Goal: Task Accomplishment & Management: Manage account settings

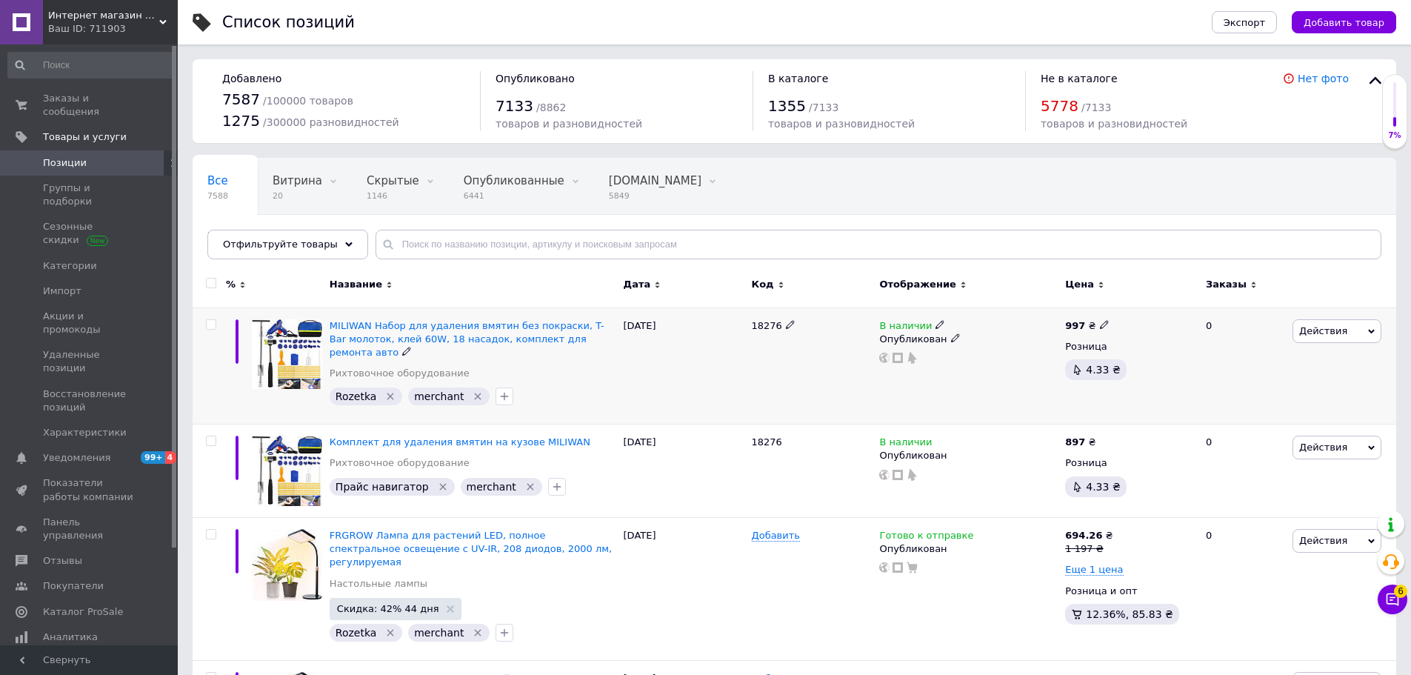
click at [681, 362] on div "[DATE]" at bounding box center [684, 365] width 128 height 117
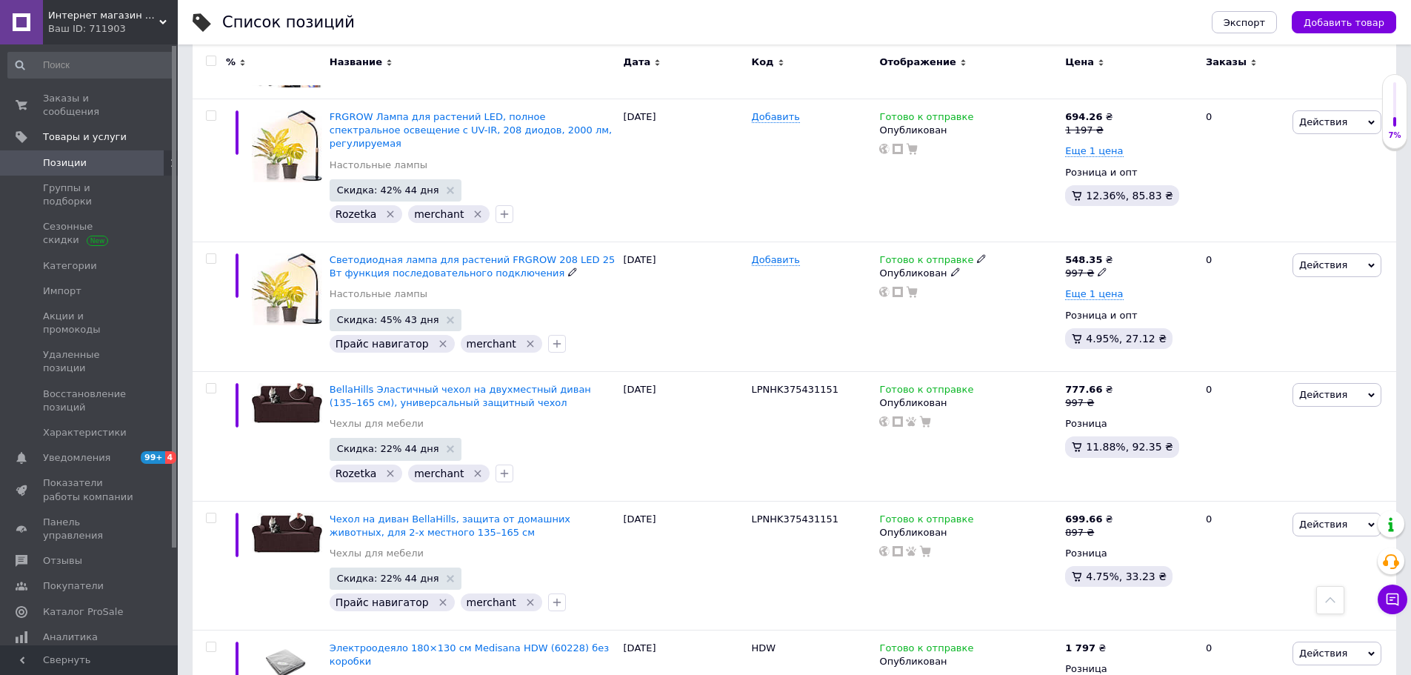
scroll to position [422, 0]
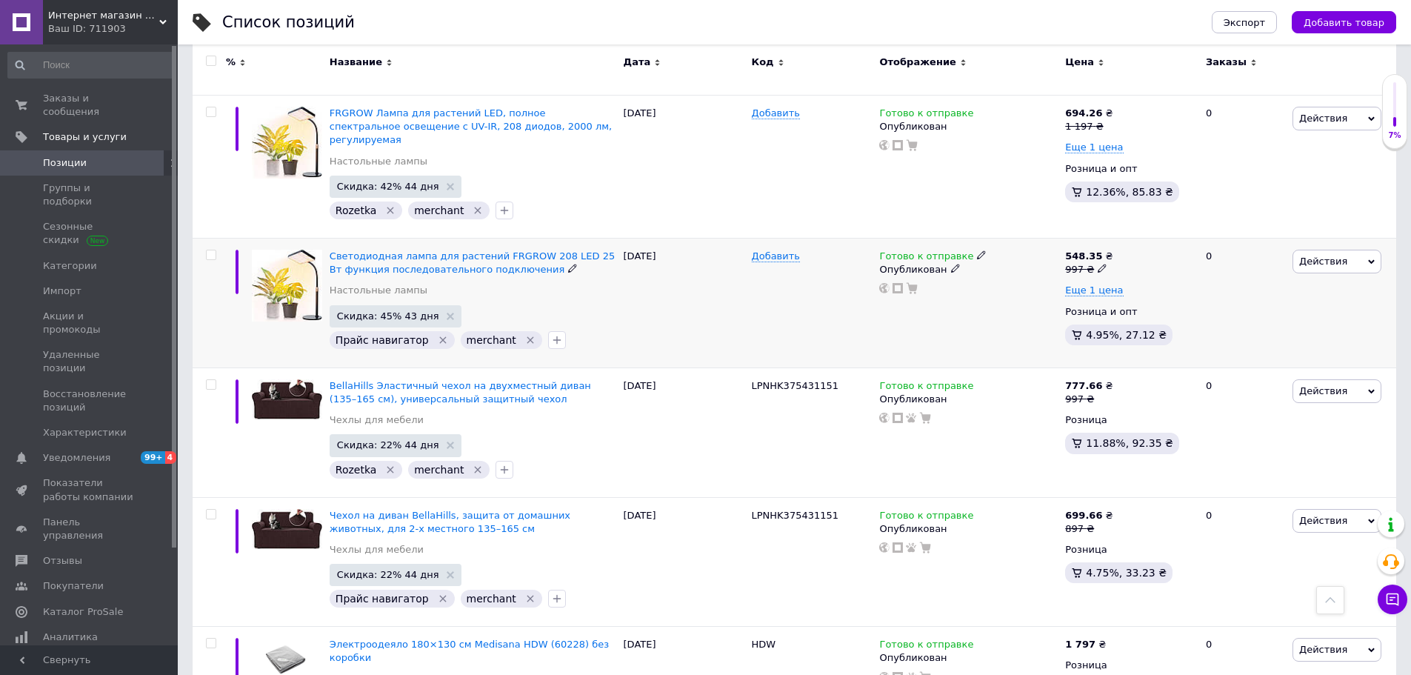
click at [210, 250] on input "checkbox" at bounding box center [211, 255] width 10 height 10
checkbox input "true"
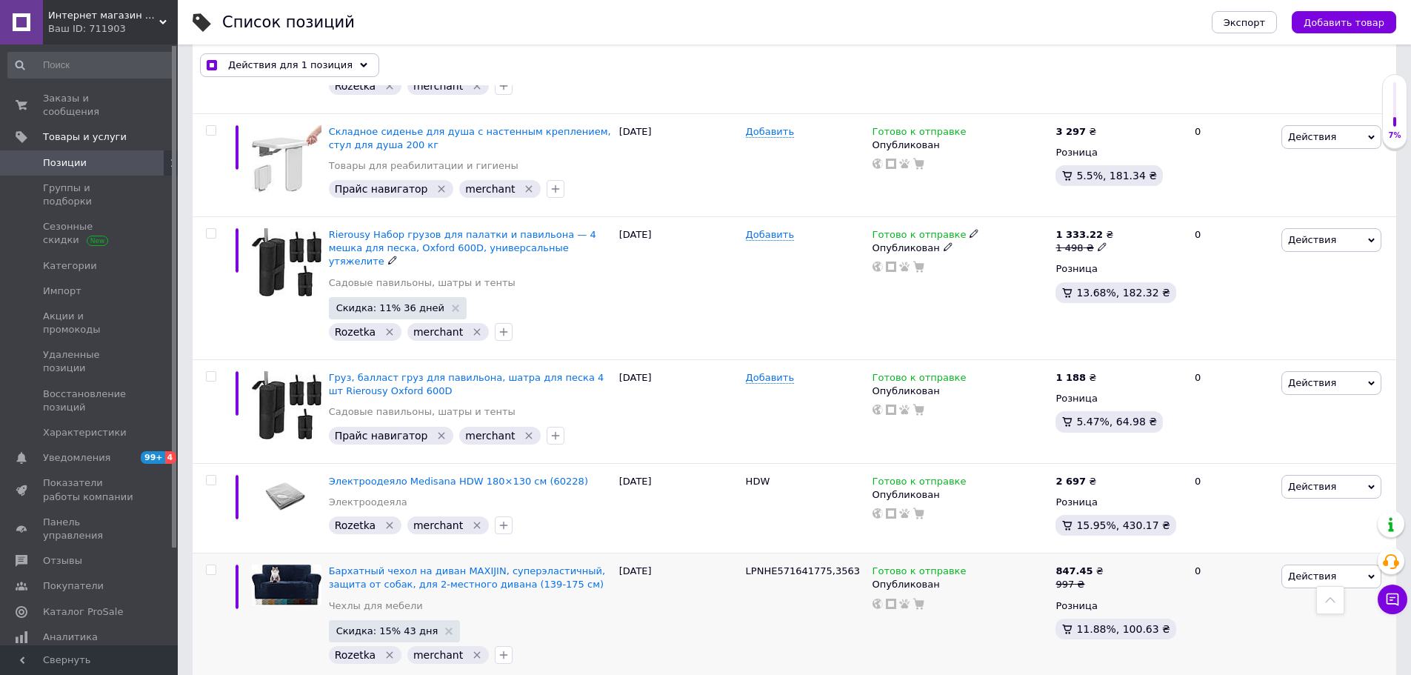
scroll to position [2124, 0]
click at [207, 373] on input "checkbox" at bounding box center [211, 378] width 10 height 10
checkbox input "true"
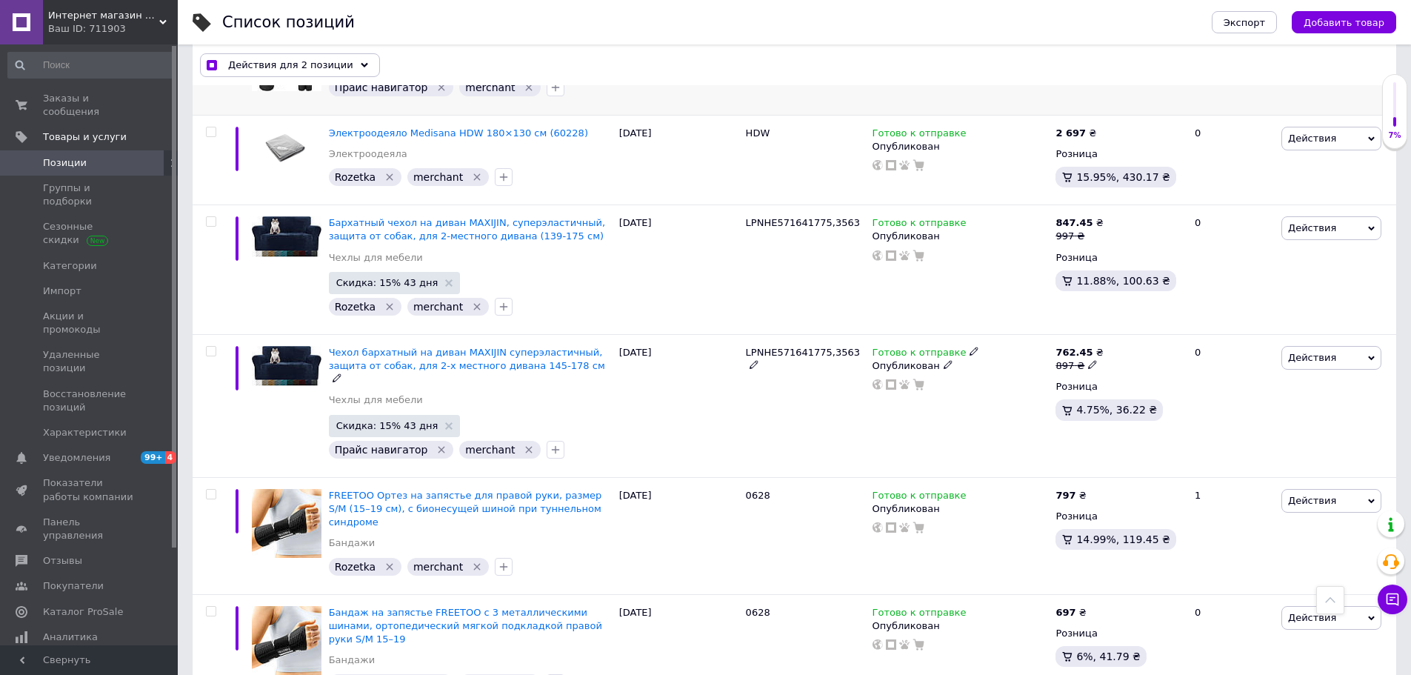
scroll to position [2474, 0]
click at [211, 346] on input "checkbox" at bounding box center [211, 351] width 10 height 10
checkbox input "true"
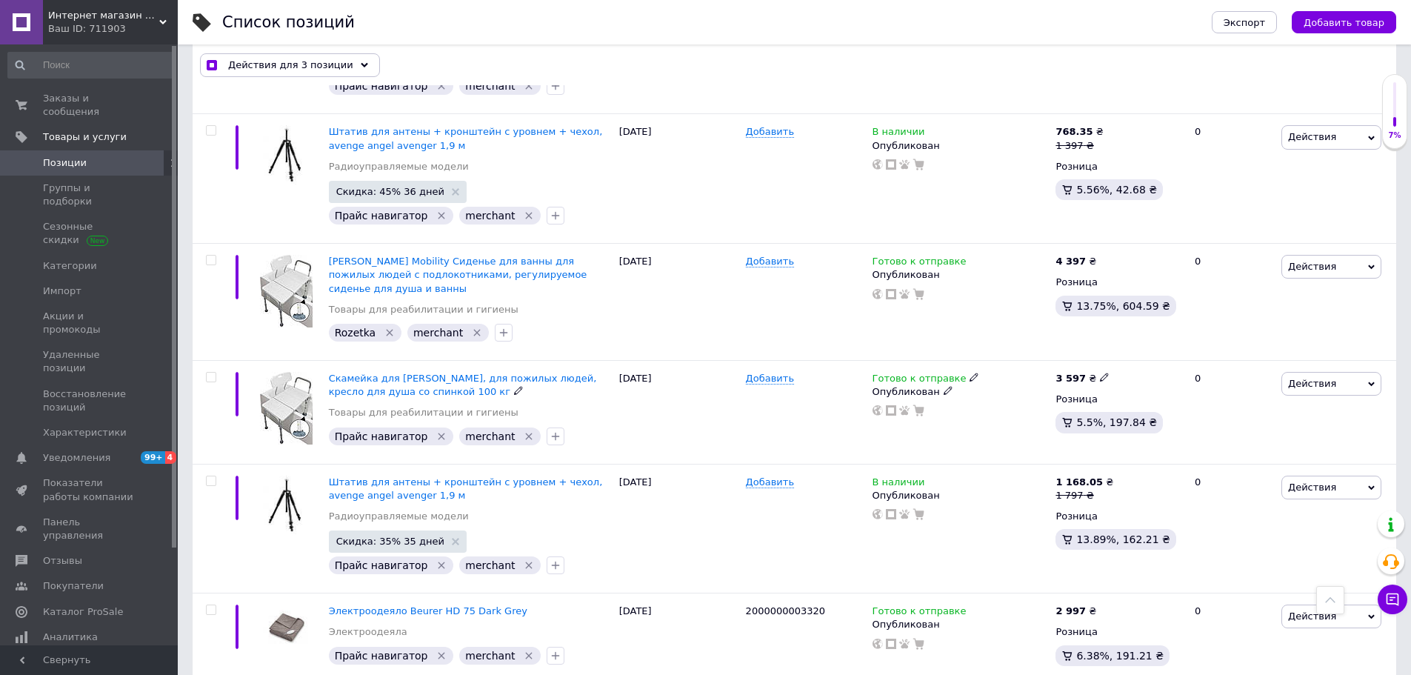
scroll to position [3276, 0]
click at [210, 373] on input "checkbox" at bounding box center [211, 378] width 10 height 10
checkbox input "true"
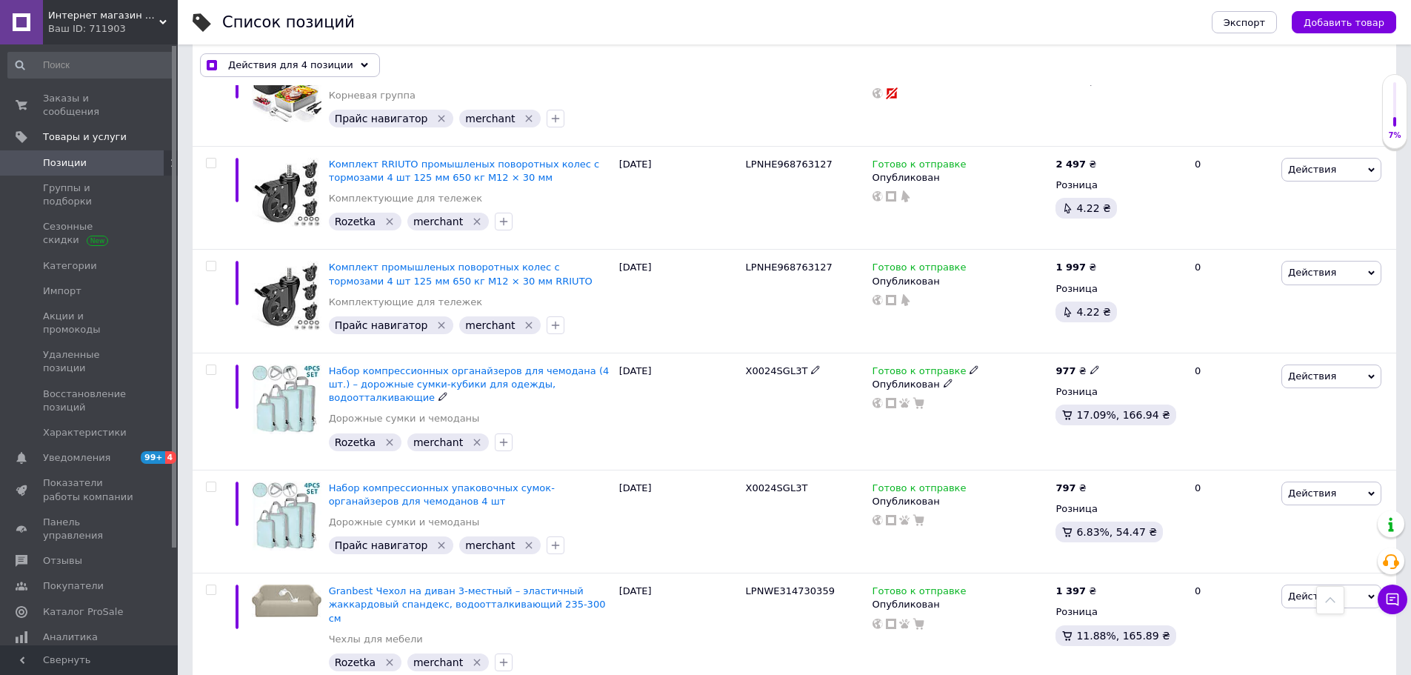
scroll to position [4476, 0]
click at [209, 481] on input "checkbox" at bounding box center [211, 486] width 10 height 10
checkbox input "true"
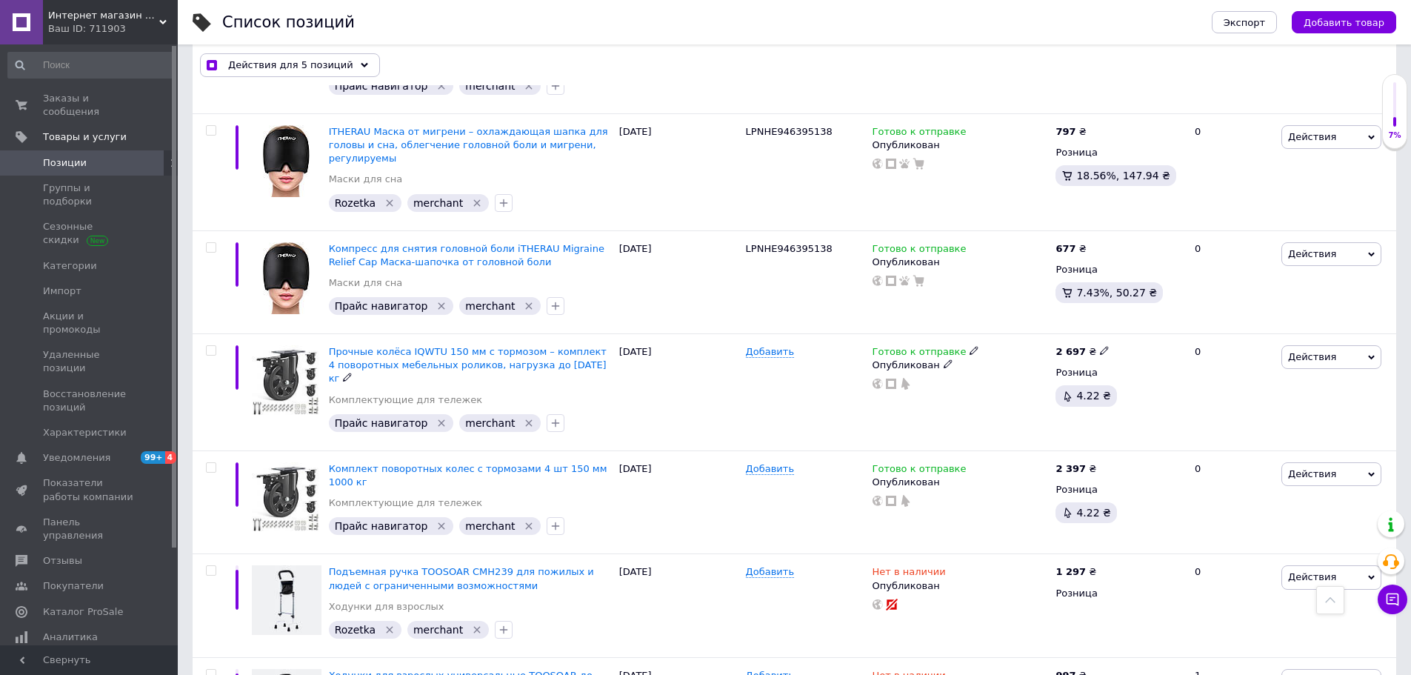
scroll to position [5508, 0]
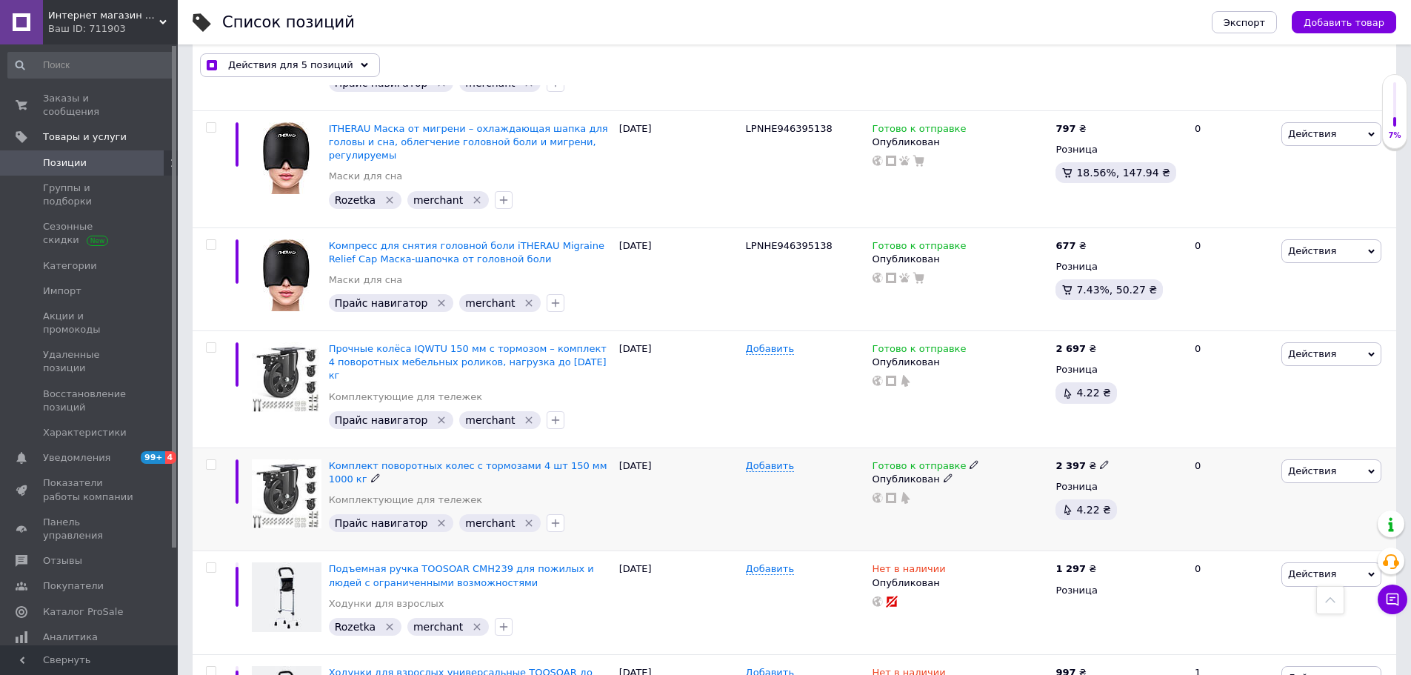
click at [204, 459] on div at bounding box center [211, 464] width 30 height 10
checkbox input "true"
click at [211, 460] on input "checkbox" at bounding box center [211, 465] width 10 height 10
checkbox input "true"
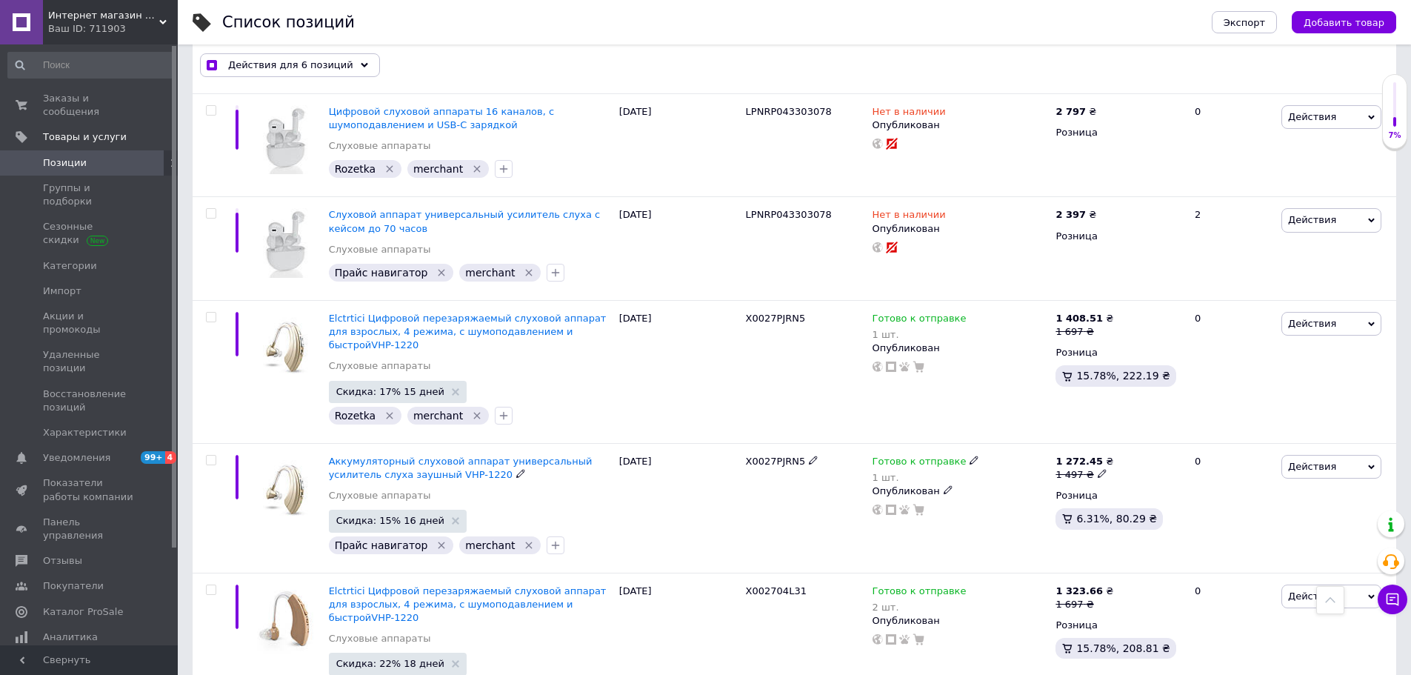
scroll to position [7054, 0]
checkbox input "true"
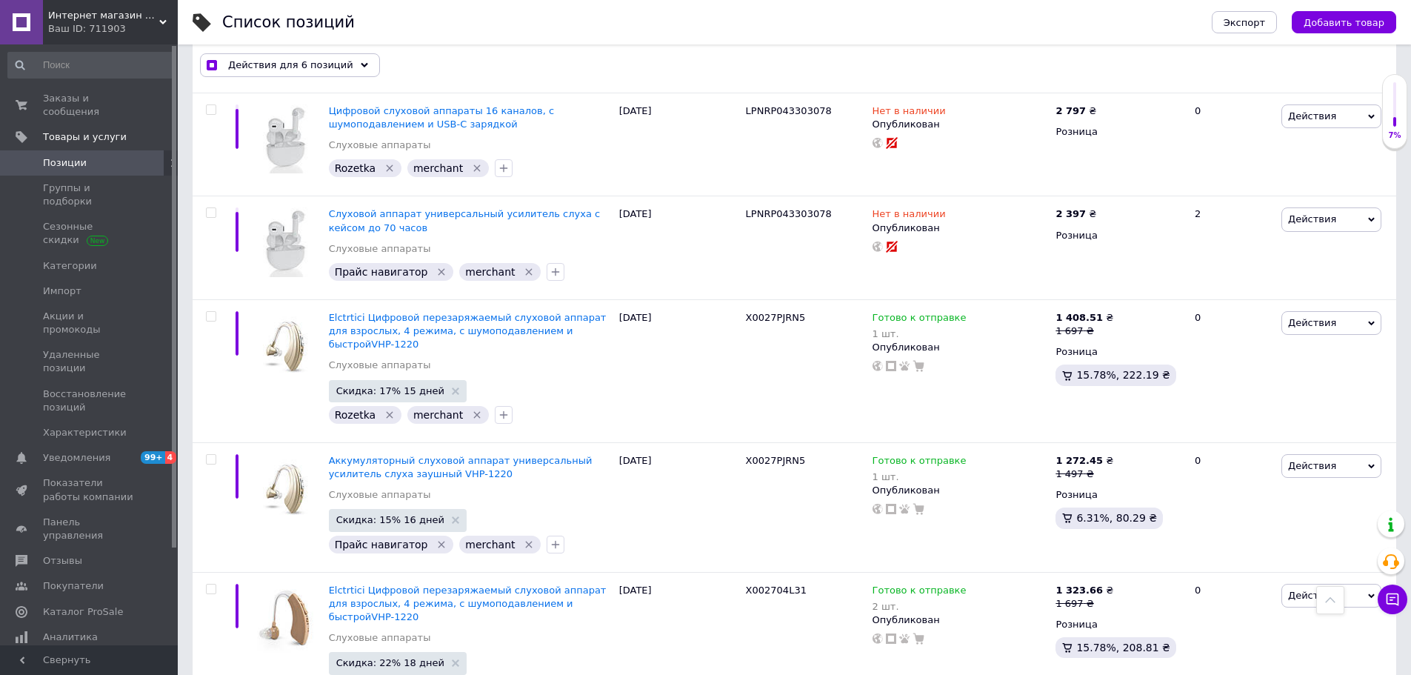
checkbox input "true"
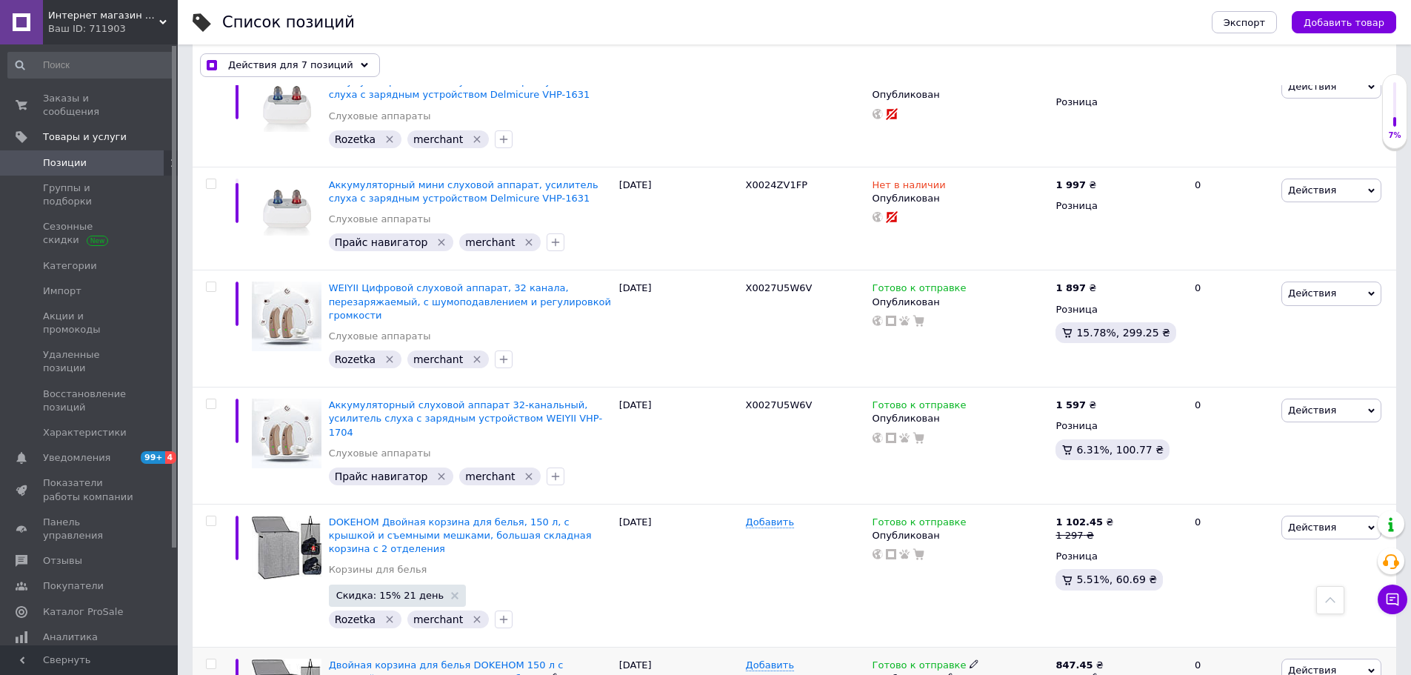
scroll to position [7834, 0]
click at [211, 661] on input "checkbox" at bounding box center [211, 666] width 10 height 10
checkbox input "true"
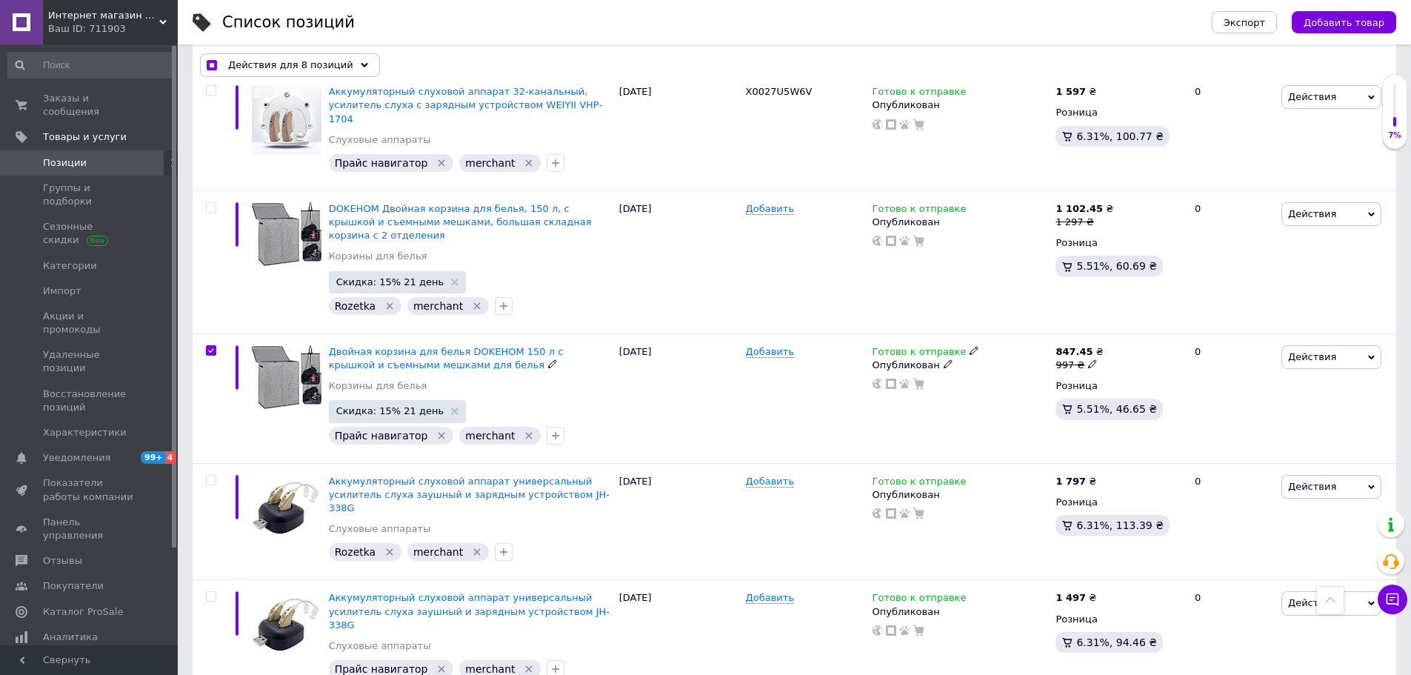
scroll to position [8150, 0]
checkbox input "true"
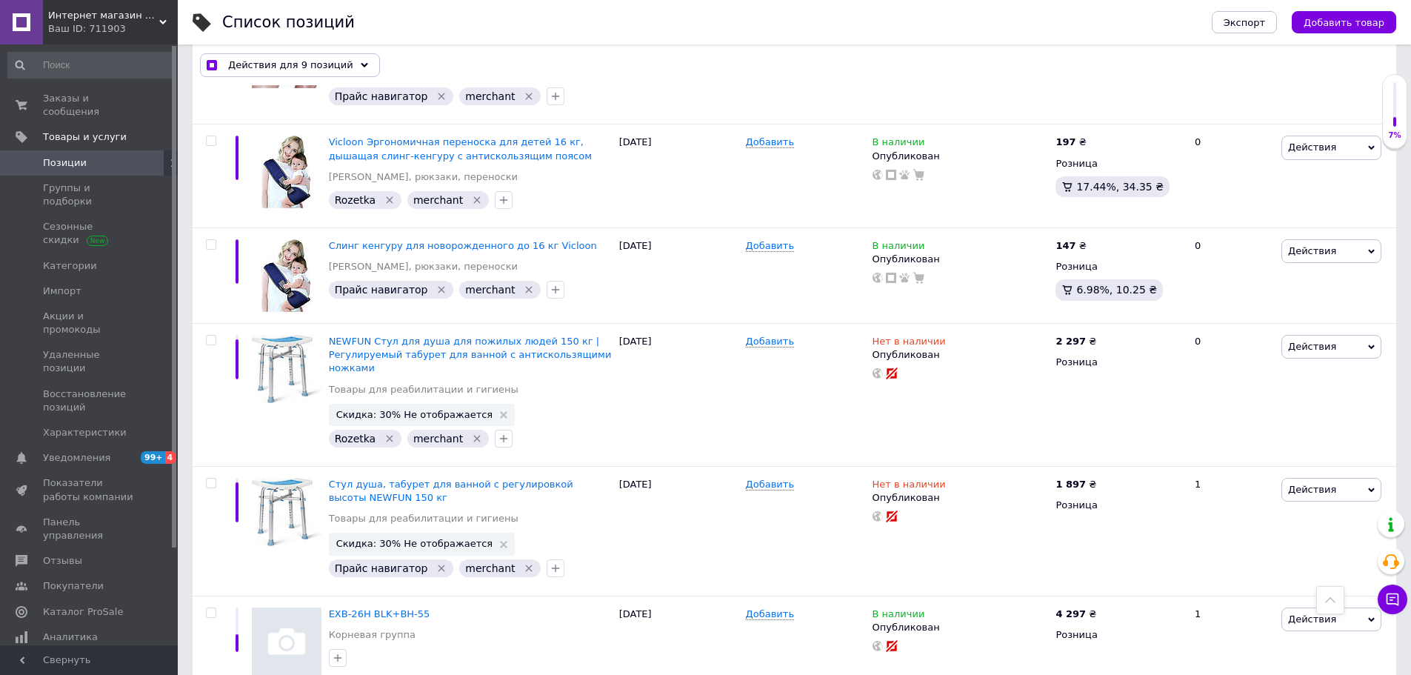
scroll to position [10456, 0]
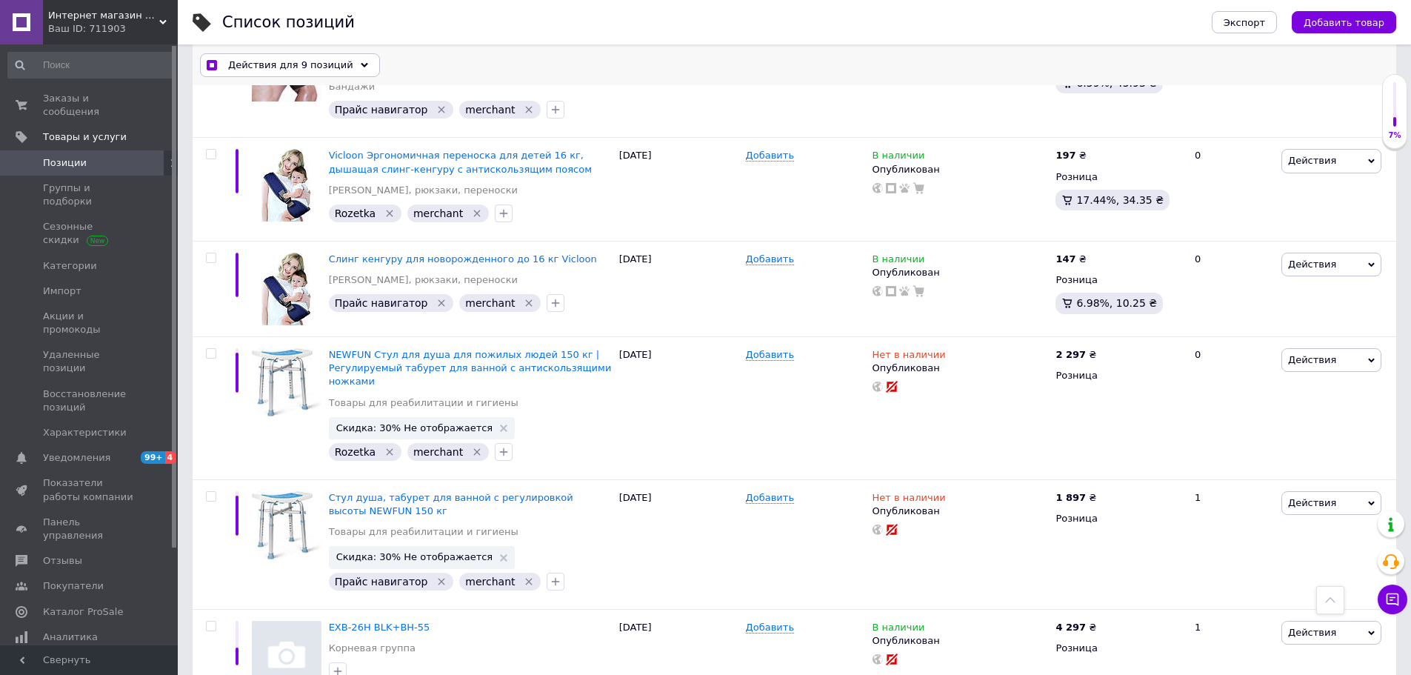
click at [314, 71] on span "Действия для 9 позиций" at bounding box center [290, 65] width 125 height 13
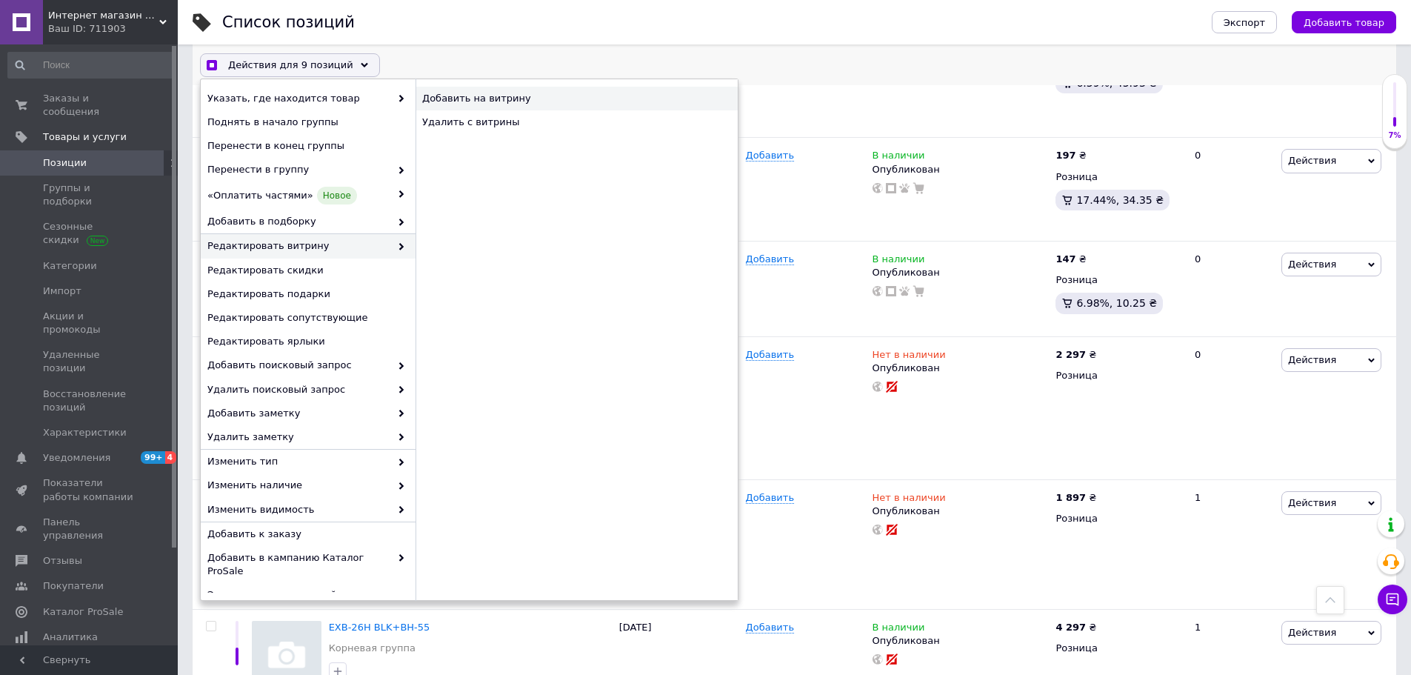
click at [476, 101] on div "Добавить на витрину" at bounding box center [577, 99] width 322 height 24
checkbox input "true"
checkbox input "false"
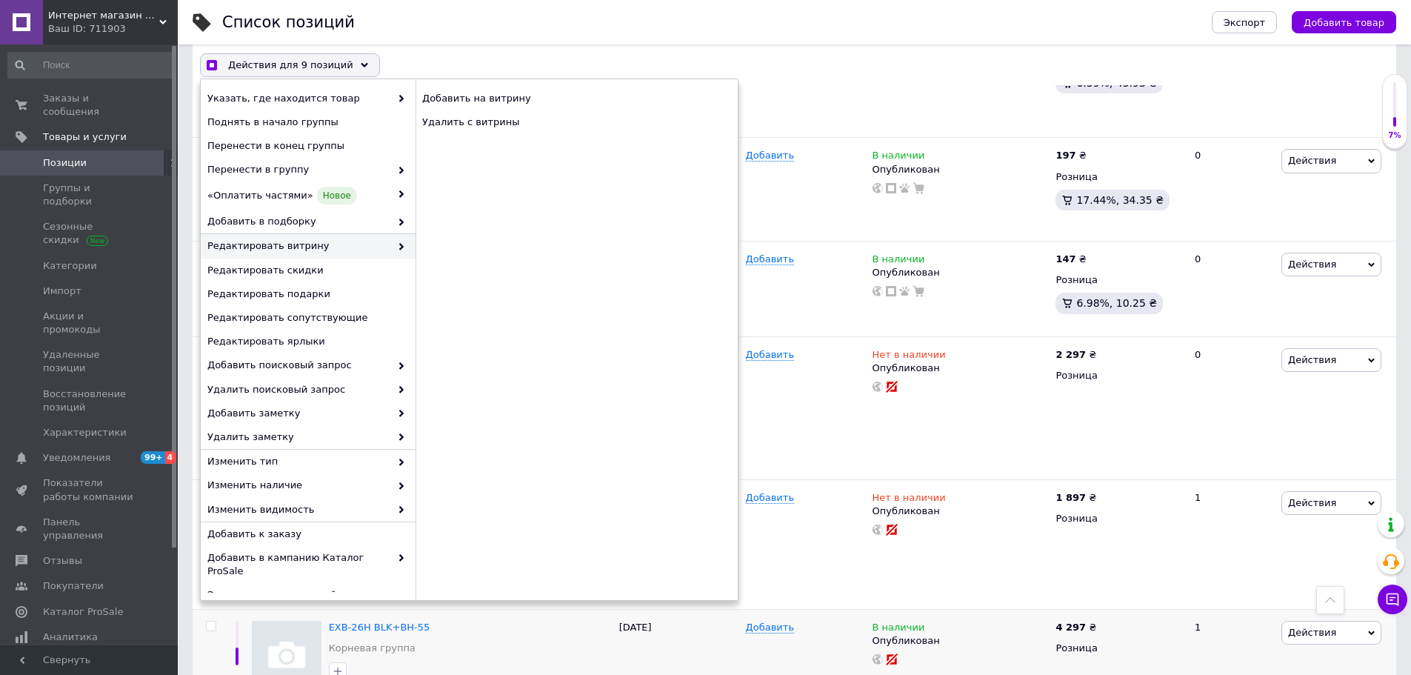
checkbox input "false"
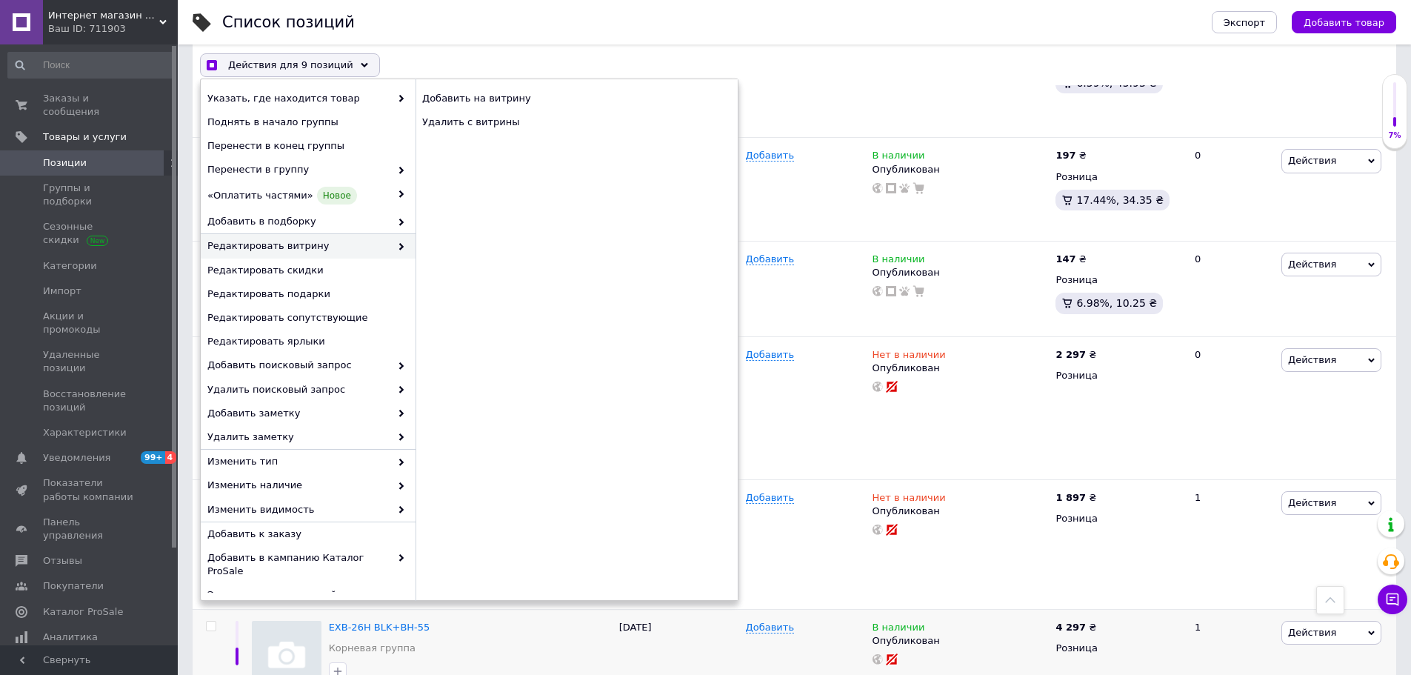
checkbox input "false"
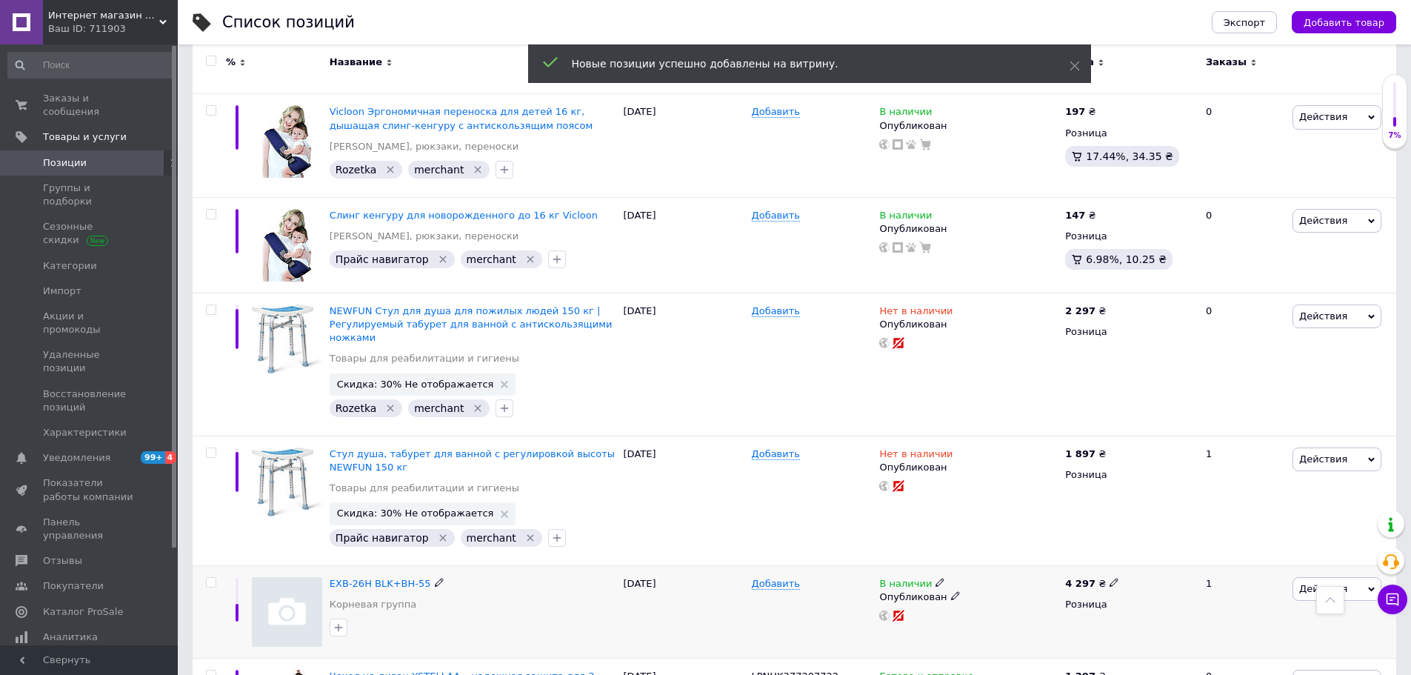
click at [579, 577] on div "EXB-26H BLK+BH-55 Корневая группа" at bounding box center [473, 597] width 287 height 41
